Goal: Task Accomplishment & Management: Manage account settings

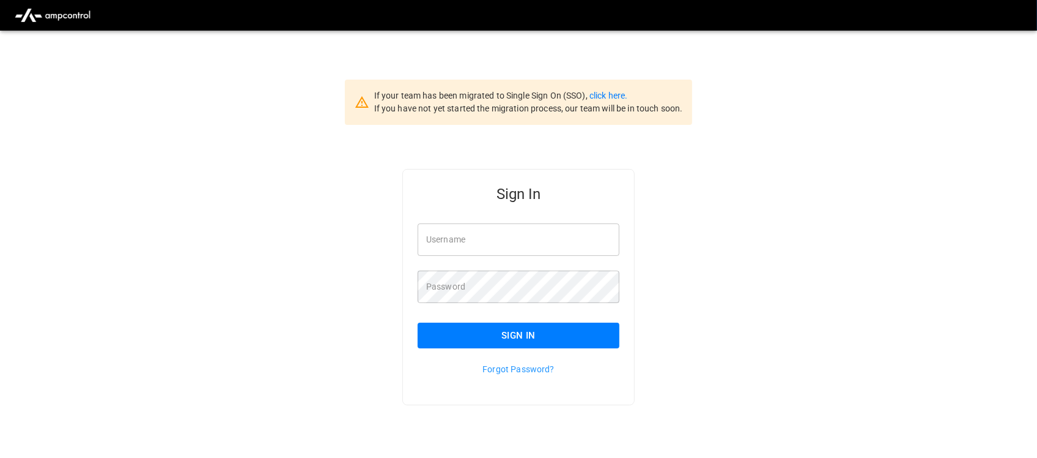
type input "**********"
click at [570, 249] on input "**********" at bounding box center [519, 239] width 202 height 32
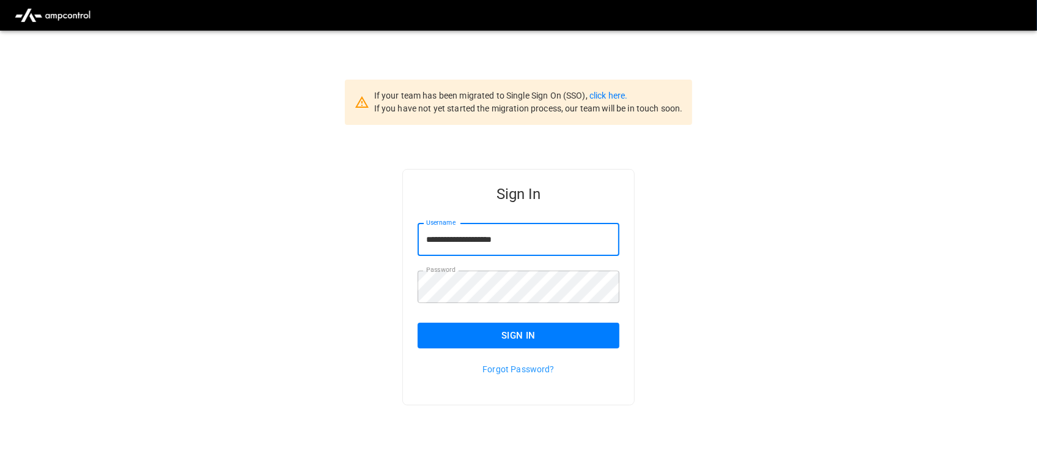
click at [557, 343] on button "Sign In" at bounding box center [519, 335] width 202 height 26
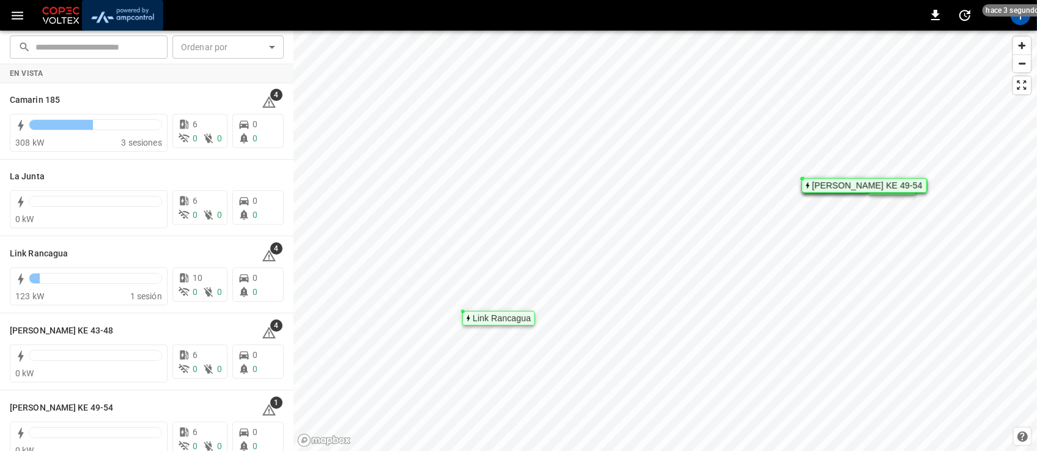
click at [117, 23] on img "menu" at bounding box center [123, 15] width 72 height 23
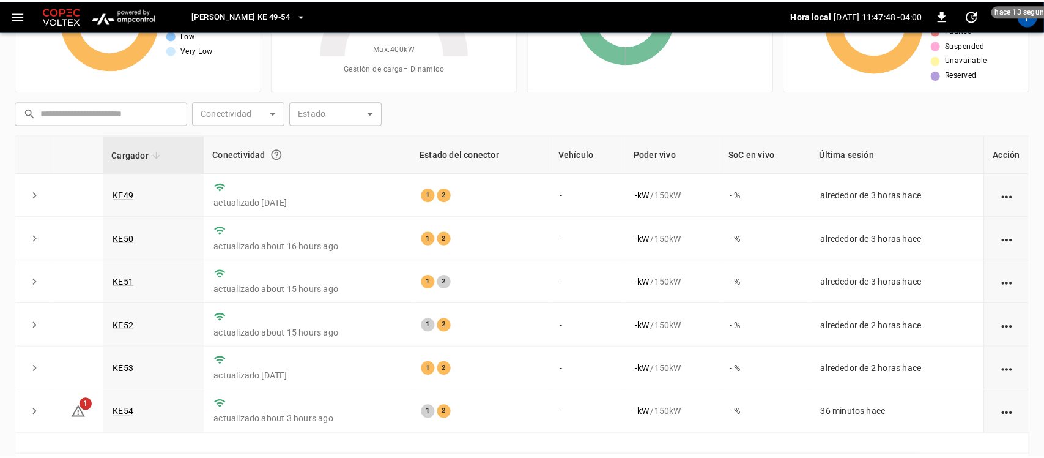
scroll to position [84, 0]
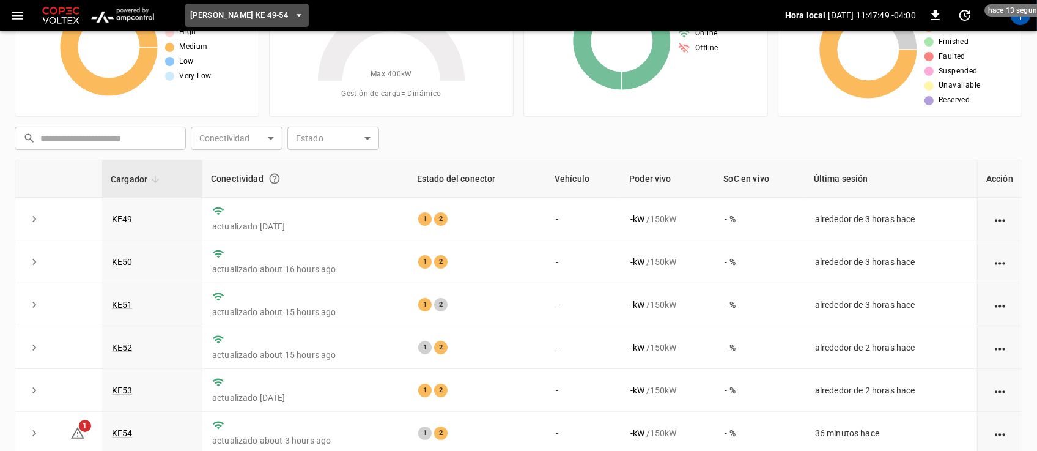
click at [293, 16] on icon "button" at bounding box center [299, 15] width 12 height 12
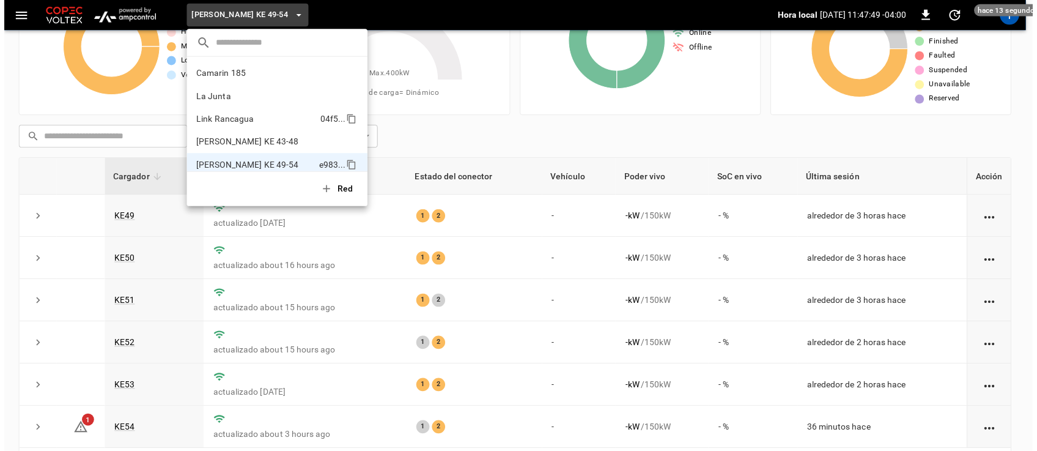
scroll to position [10, 0]
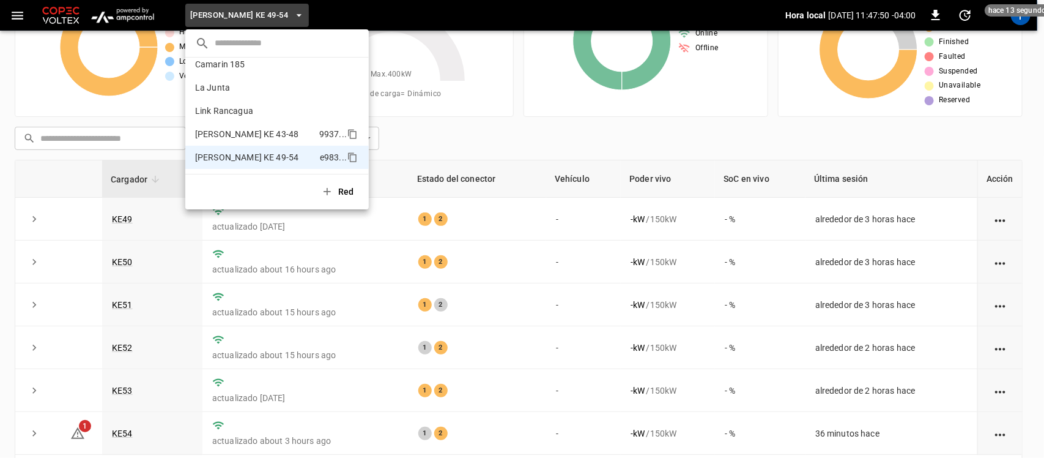
click at [250, 125] on li "[PERSON_NAME] KE 43-48 9937 ..." at bounding box center [277, 133] width 184 height 23
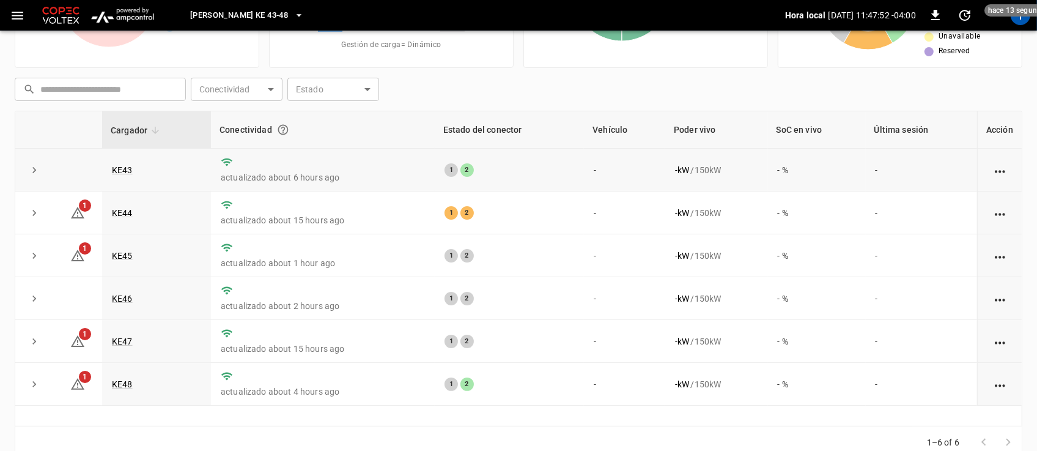
scroll to position [161, 0]
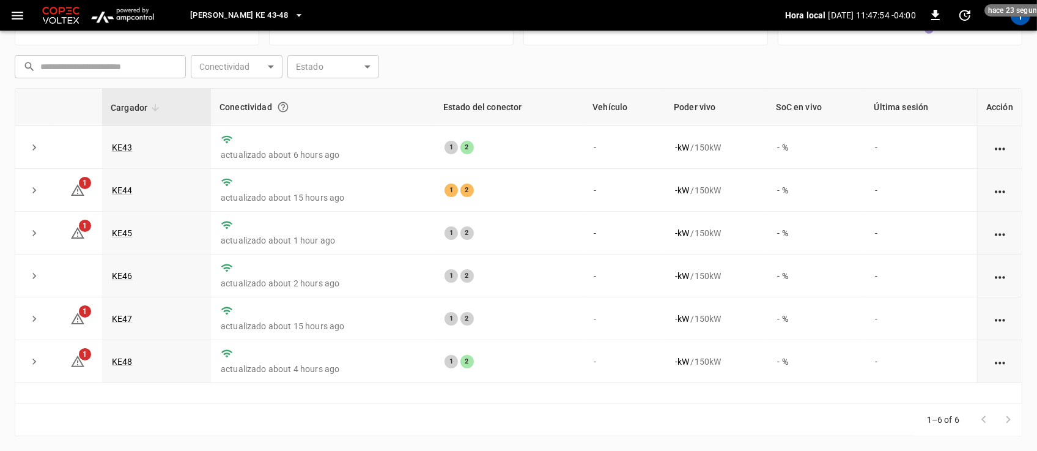
click at [293, 16] on icon "button" at bounding box center [299, 15] width 12 height 12
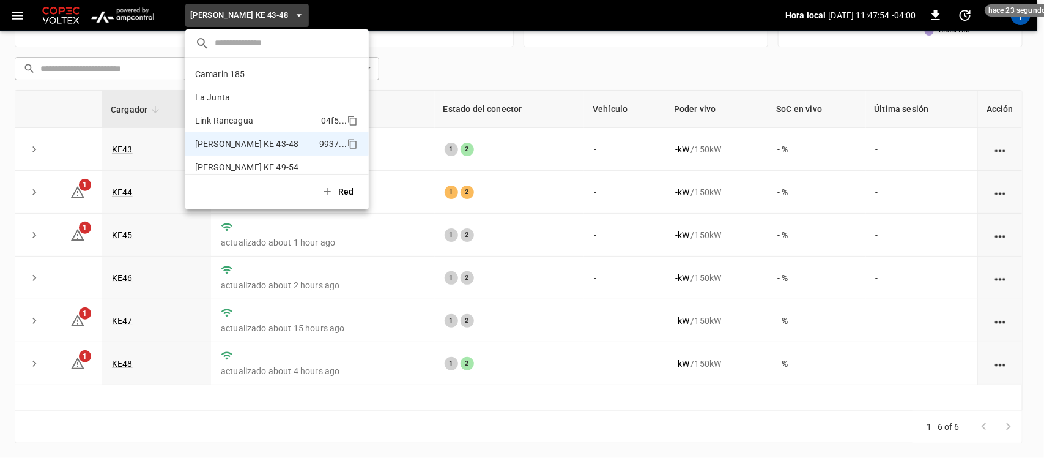
scroll to position [10, 0]
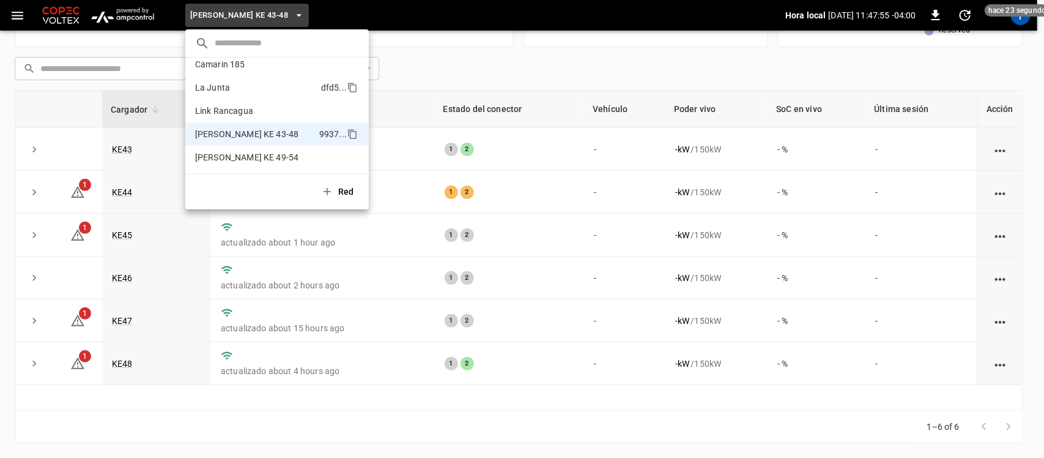
click at [228, 91] on p "La Junta" at bounding box center [255, 87] width 121 height 12
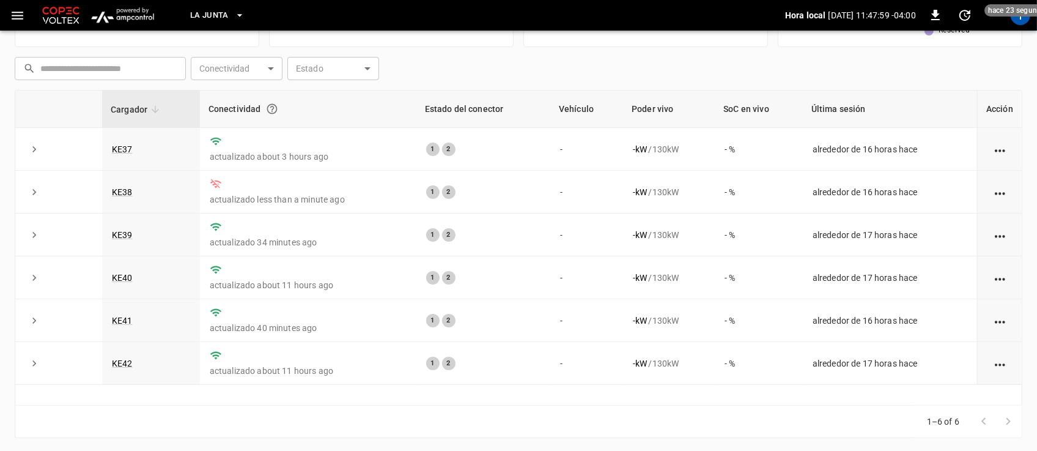
click at [239, 17] on icon "button" at bounding box center [240, 15] width 12 height 12
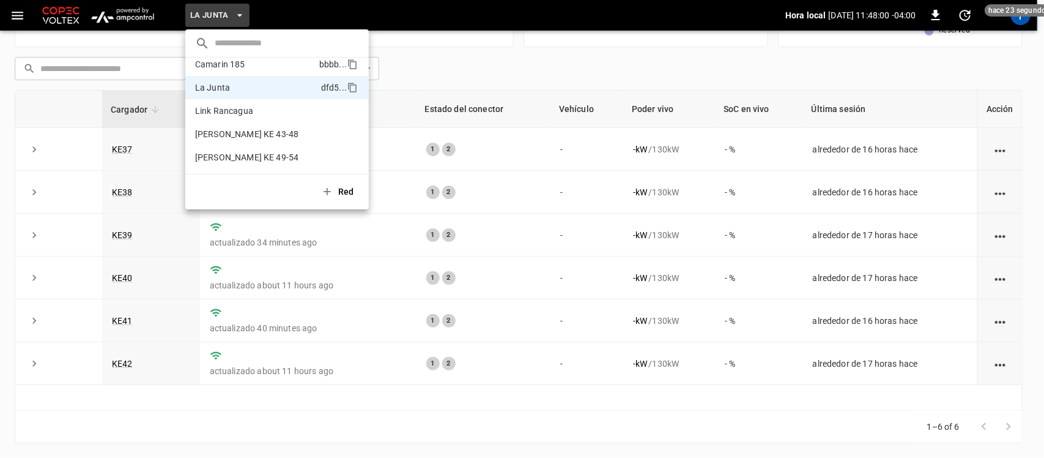
click at [237, 72] on li "Camarin 185 bbbb ..." at bounding box center [277, 64] width 184 height 23
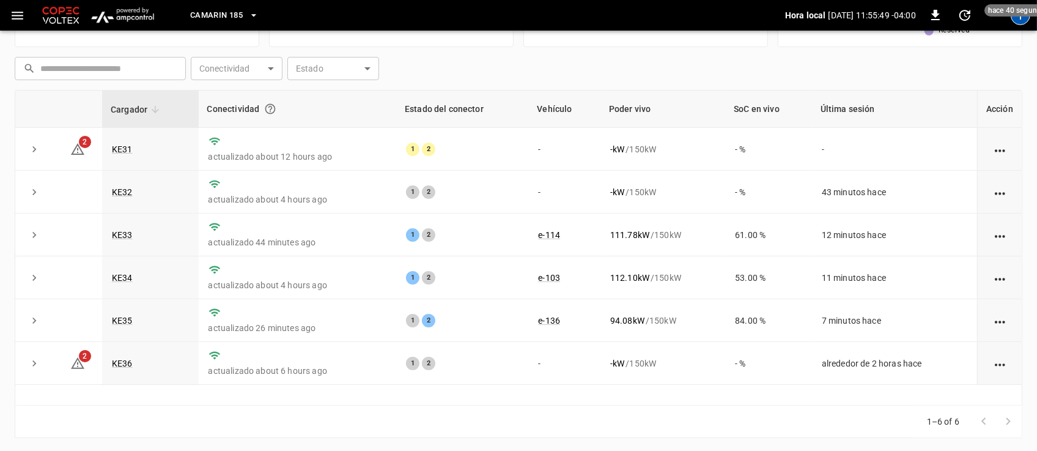
click at [1017, 23] on div "T" at bounding box center [1021, 16] width 20 height 20
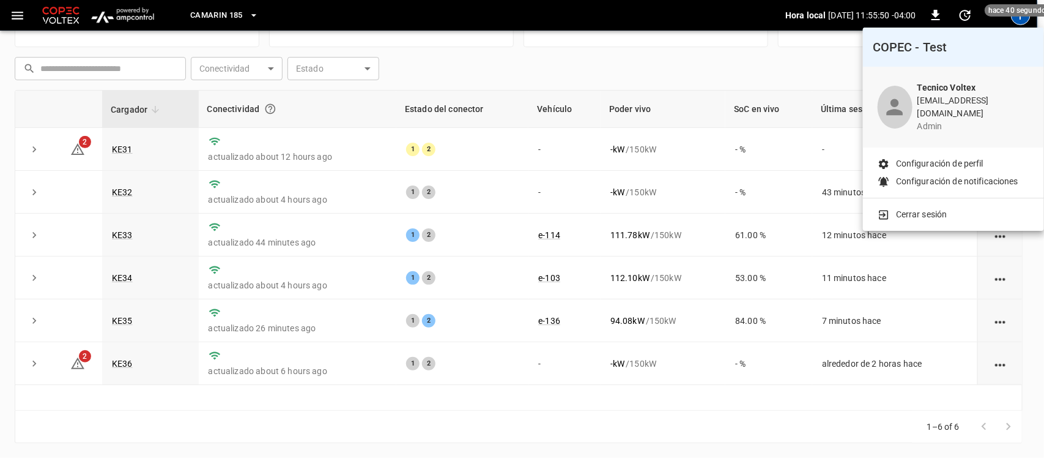
click at [947, 208] on p "Cerrar sesión" at bounding box center [921, 214] width 51 height 13
